Goal: Find specific page/section

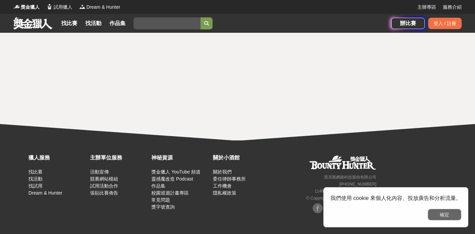
click at [442, 217] on button "確定" at bounding box center [443, 214] width 33 height 11
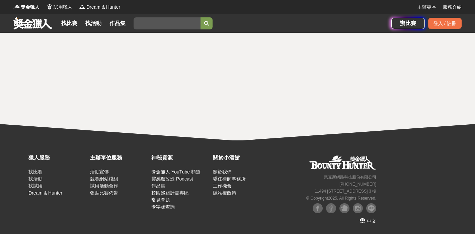
click at [141, 0] on html "獎金獵人 試用獵人 Dream & Hunter 主辦專區 服務介紹 找比賽 找活動 作品集 好友同行 跑步人生 青年 [PERSON_NAME]組 活力組 …" at bounding box center [237, 0] width 475 height 0
